Goal: Information Seeking & Learning: Learn about a topic

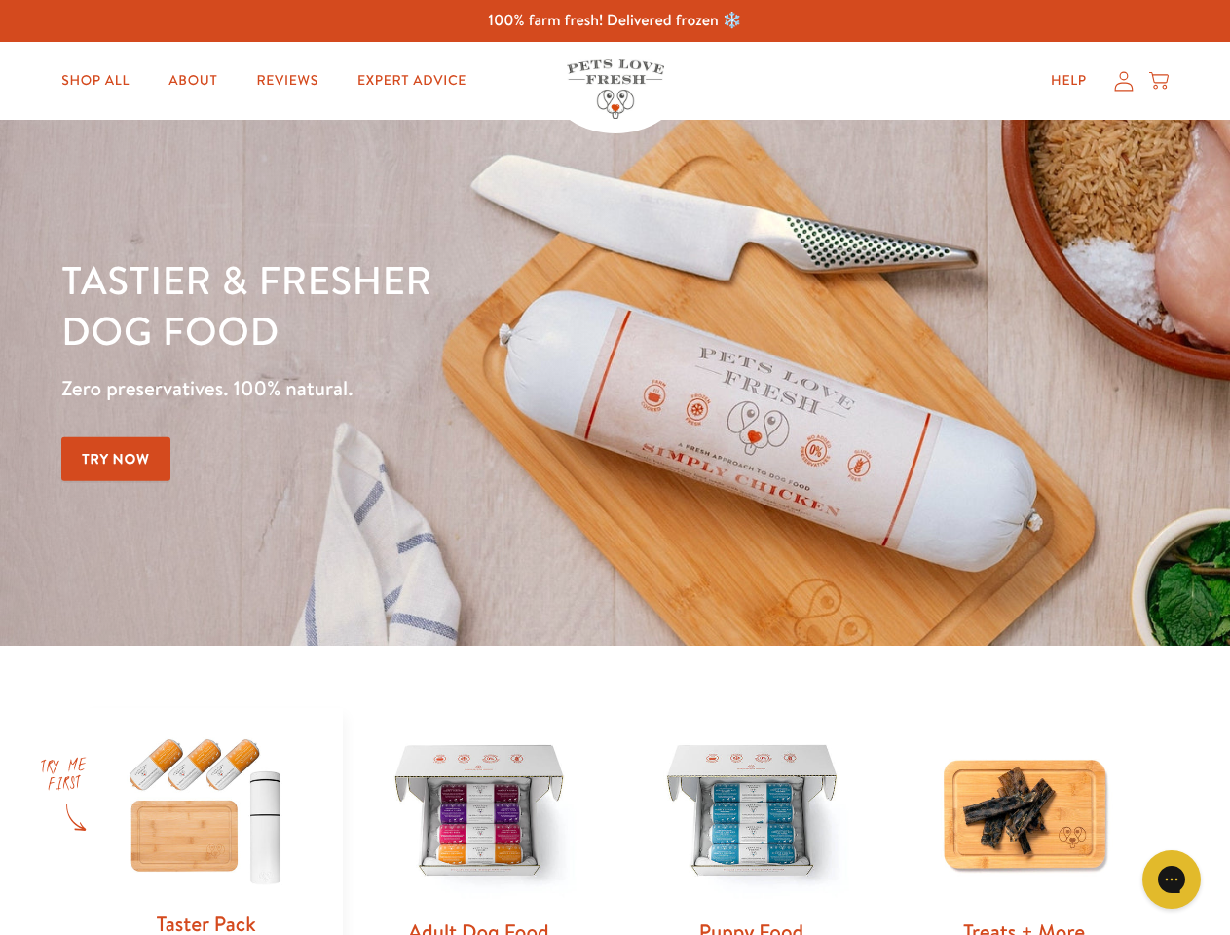
click at [614, 467] on div "Tastier & fresher dog food Zero preservatives. 100% natural. Try Now" at bounding box center [430, 382] width 738 height 257
click at [1171, 879] on icon "Gorgias live chat" at bounding box center [1170, 878] width 18 height 18
